Goal: Information Seeking & Learning: Learn about a topic

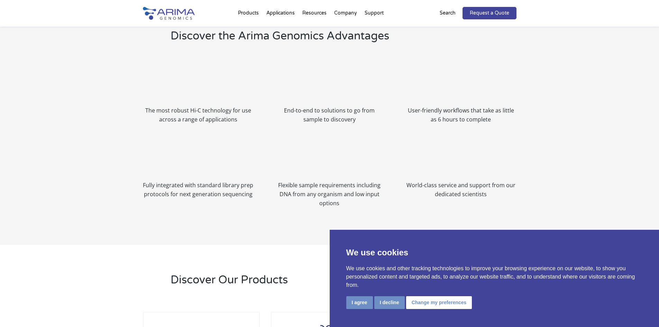
scroll to position [775, 0]
click at [390, 302] on button "I decline" at bounding box center [389, 302] width 30 height 13
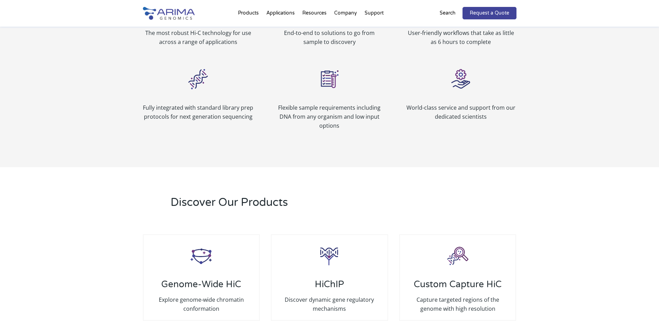
scroll to position [858, 0]
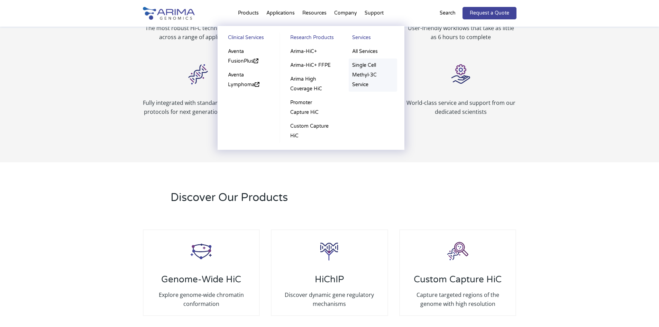
drag, startPoint x: 370, startPoint y: 72, endPoint x: 366, endPoint y: 79, distance: 8.4
click at [326, 86] on link "Arima High Coverage HiC" at bounding box center [311, 84] width 48 height 24
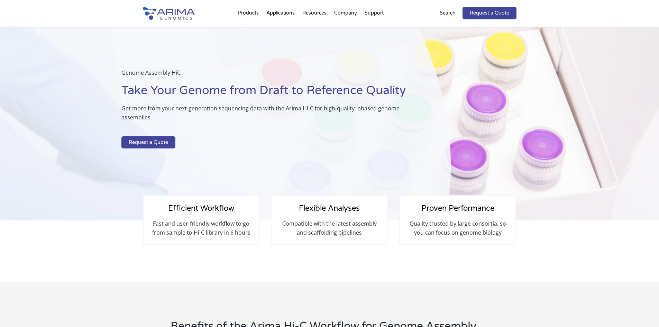
select select "[US_STATE]"
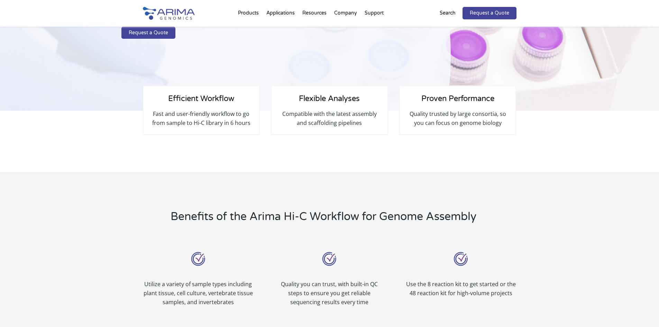
scroll to position [111, 0]
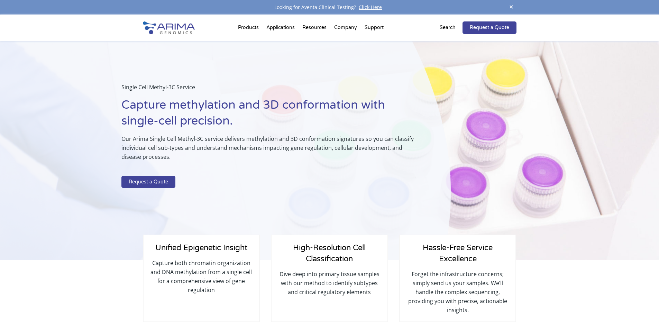
select select "California"
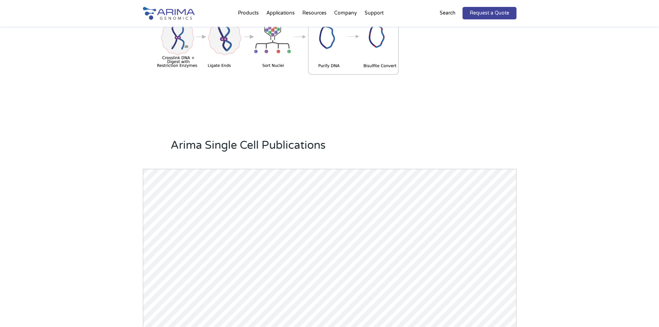
scroll to position [526, 0]
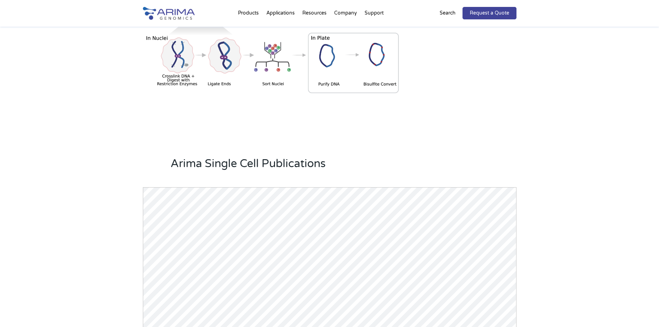
drag, startPoint x: 564, startPoint y: 182, endPoint x: 476, endPoint y: 32, distance: 174.2
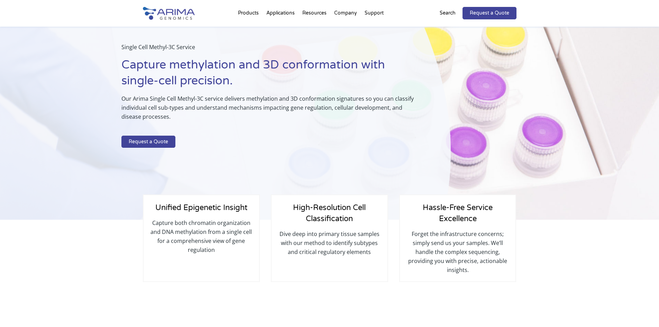
click at [455, 18] on p "Search" at bounding box center [448, 13] width 16 height 9
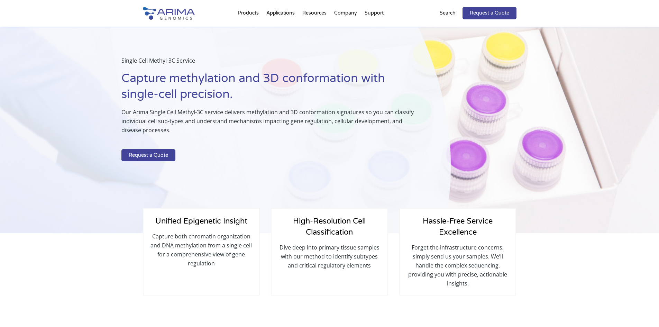
scroll to position [0, 0]
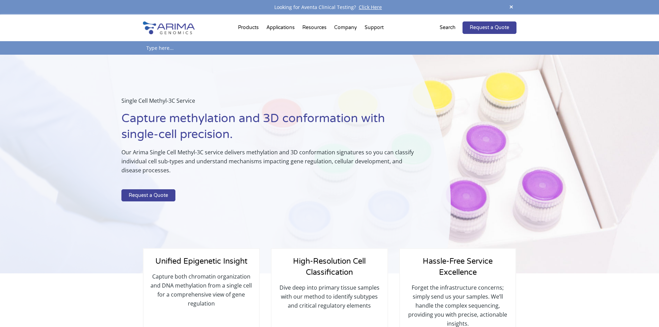
click at [450, 28] on p "Search" at bounding box center [448, 27] width 16 height 9
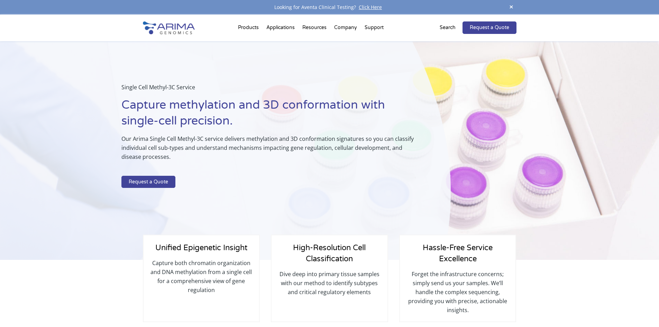
click at [450, 28] on p "Search" at bounding box center [448, 27] width 16 height 9
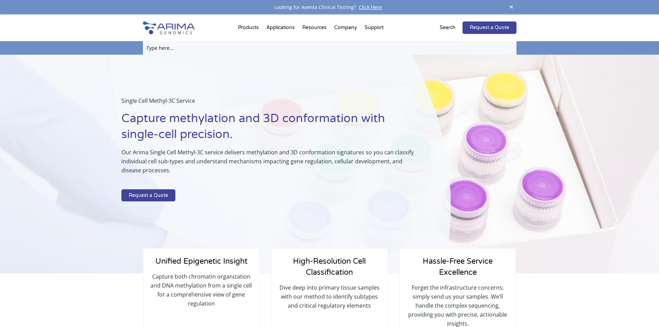
click at [184, 49] on input "text" at bounding box center [330, 47] width 374 height 13
type input "in situ"
click input "Search" at bounding box center [0, 0] width 0 height 0
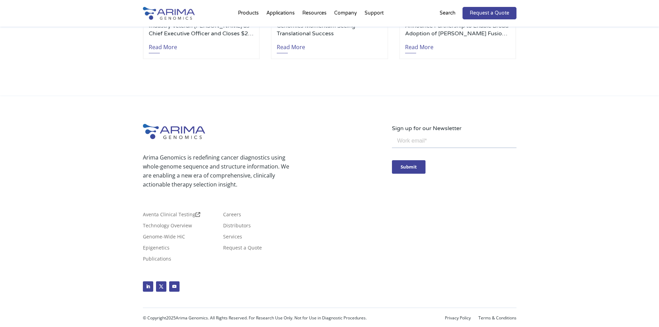
scroll to position [858, 0]
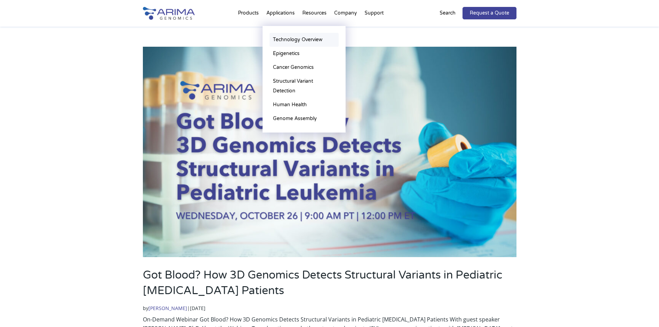
click at [305, 39] on link "Technology Overview" at bounding box center [304, 40] width 69 height 14
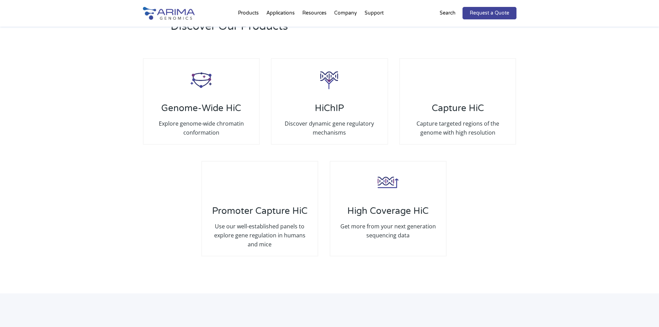
scroll to position [1301, 0]
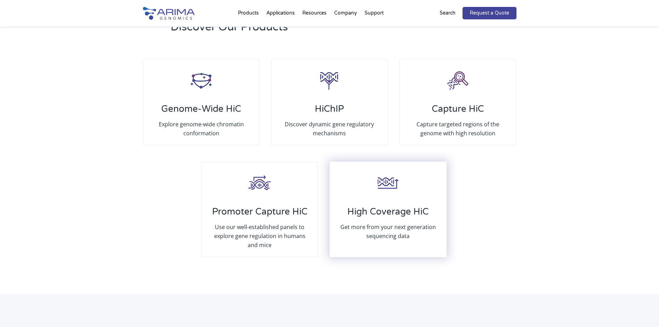
click at [367, 223] on p "Get more from your next generation sequencing data" at bounding box center [388, 232] width 102 height 18
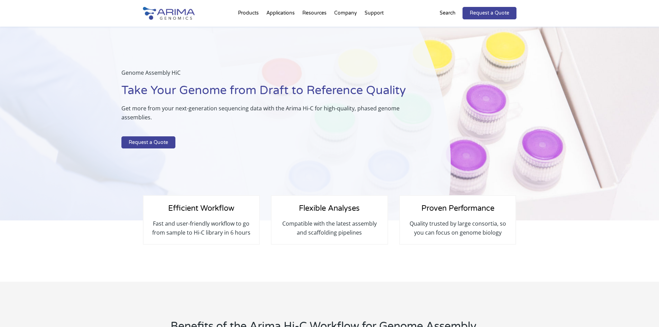
scroll to position [92, 0]
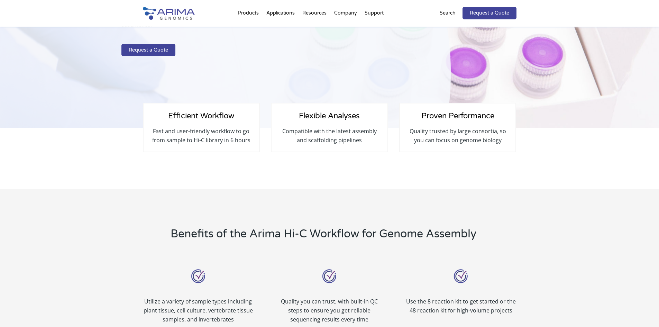
select select "California"
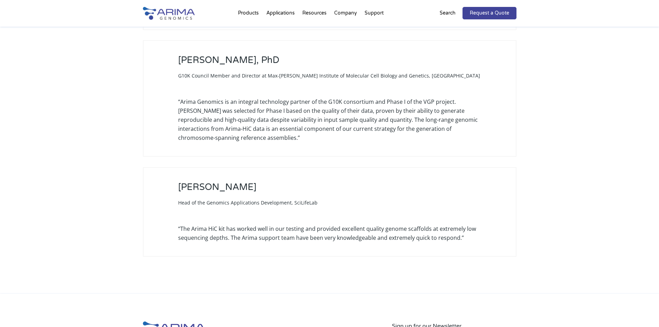
scroll to position [1934, 0]
